Goal: Find specific page/section: Find specific page/section

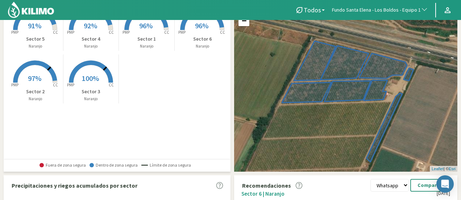
scroll to position [48, 0]
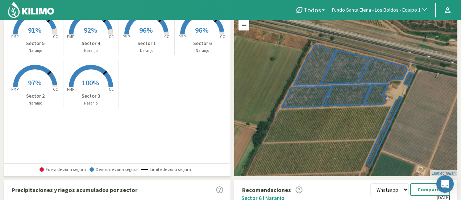
click at [41, 26] on rect at bounding box center [35, 35] width 58 height 58
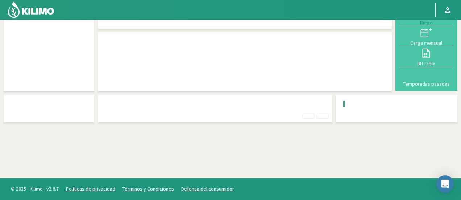
click at [41, 26] on div at bounding box center [48, 36] width 83 height 102
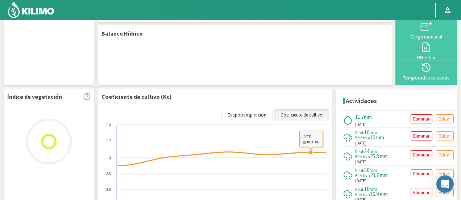
select select "108: Object"
select select "4: Object"
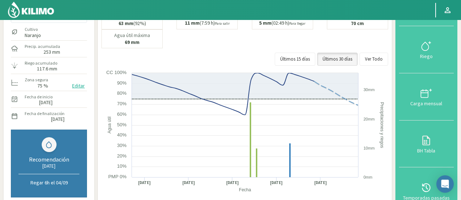
click at [35, 13] on img at bounding box center [31, 9] width 48 height 17
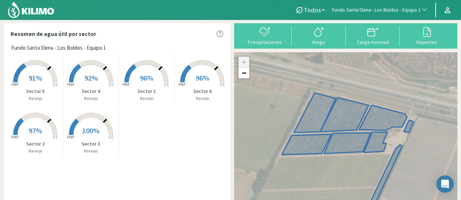
drag, startPoint x: 397, startPoint y: 7, endPoint x: 366, endPoint y: 19, distance: 33.6
click at [397, 7] on span "Fundo Santa Elena - Los Boldos - Equipo 1" at bounding box center [376, 10] width 89 height 7
click at [405, 11] on span "Fundo Santa Elena - Los Boldos - Equipo 1" at bounding box center [376, 10] width 89 height 7
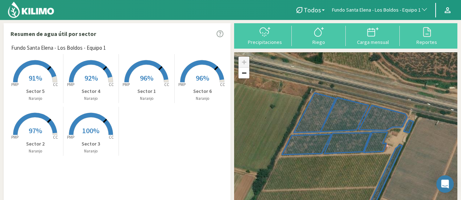
click at [374, 11] on span "Fundo Santa Elena - Los Boldos - Equipo 1" at bounding box center [376, 10] width 89 height 7
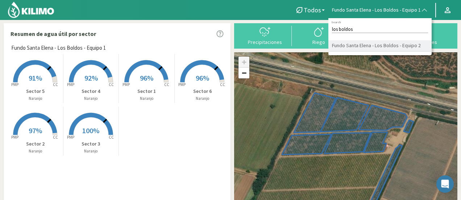
type input "los boldos"
click at [363, 50] on li "Fundo Santa Elena - Los Boldos - Equipo 2" at bounding box center [380, 45] width 103 height 11
